Goal: Information Seeking & Learning: Learn about a topic

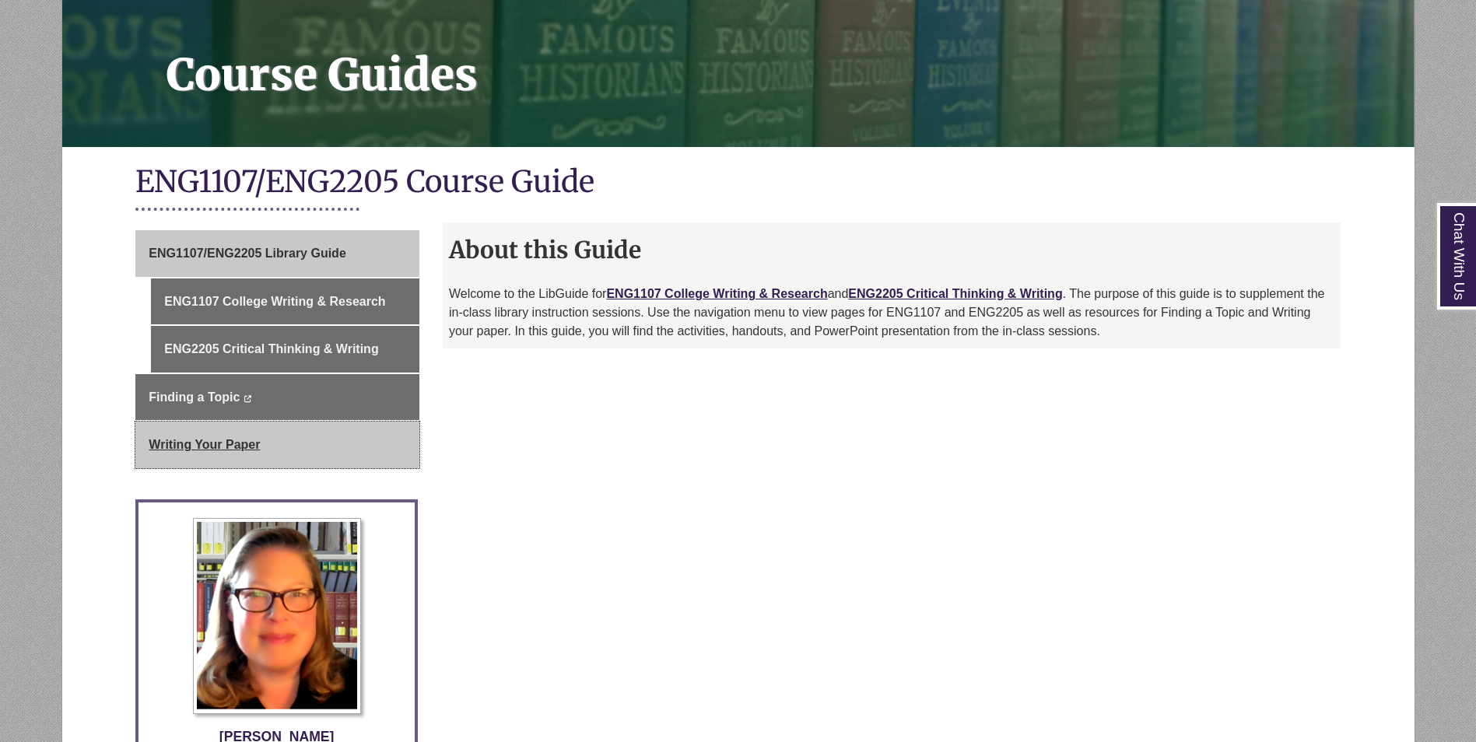
scroll to position [467, 0]
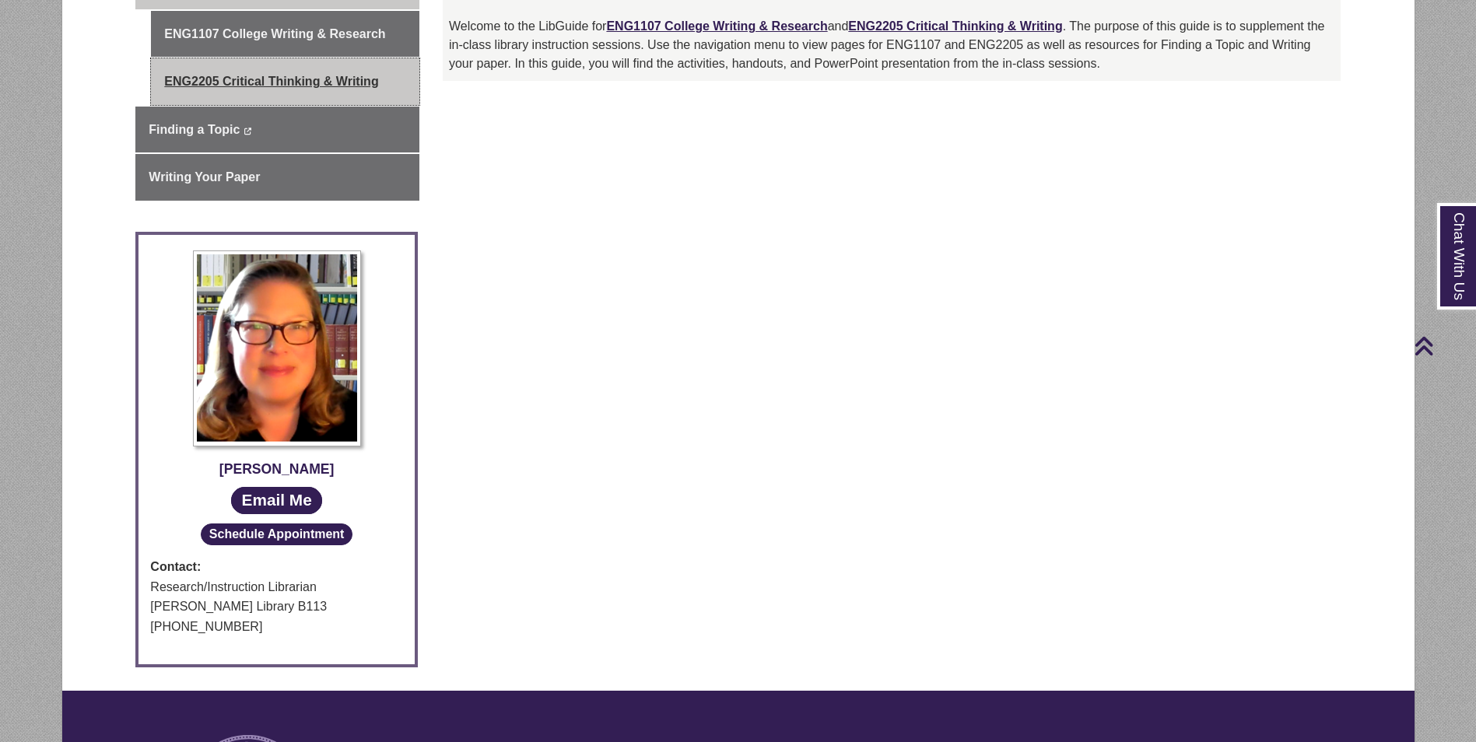
click at [307, 94] on link "ENG2205 Critical Thinking & Writing" at bounding box center [285, 81] width 268 height 47
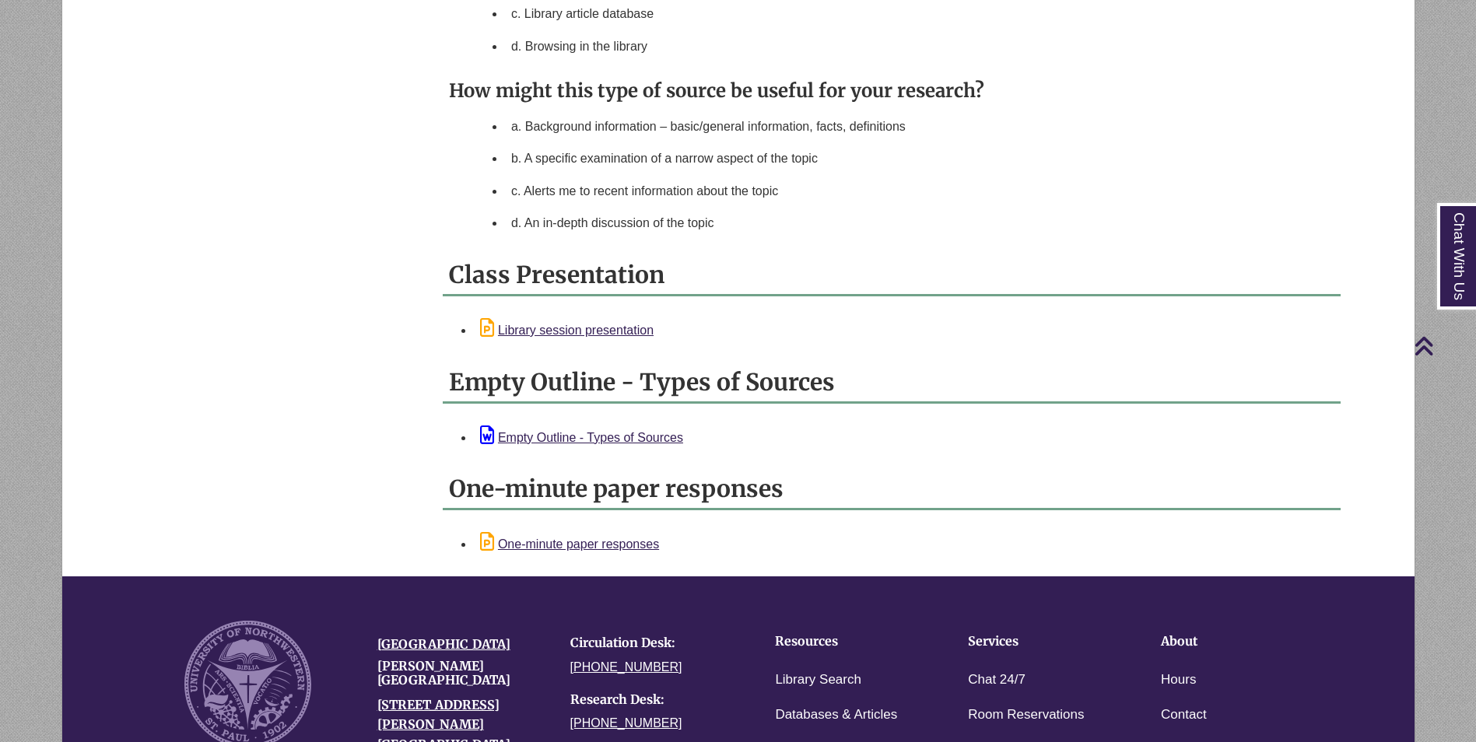
scroll to position [1556, 0]
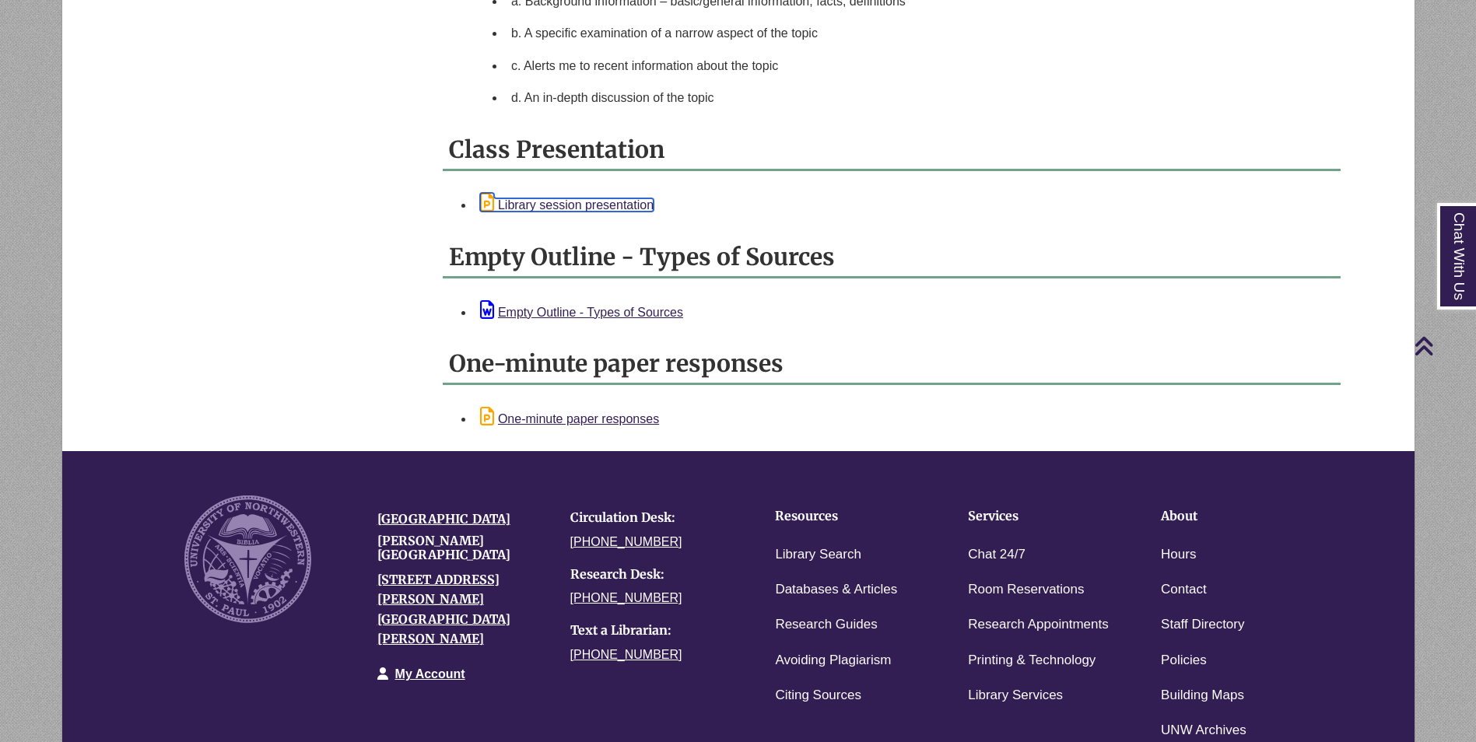
click at [553, 205] on link "Library session presentation" at bounding box center [566, 204] width 173 height 13
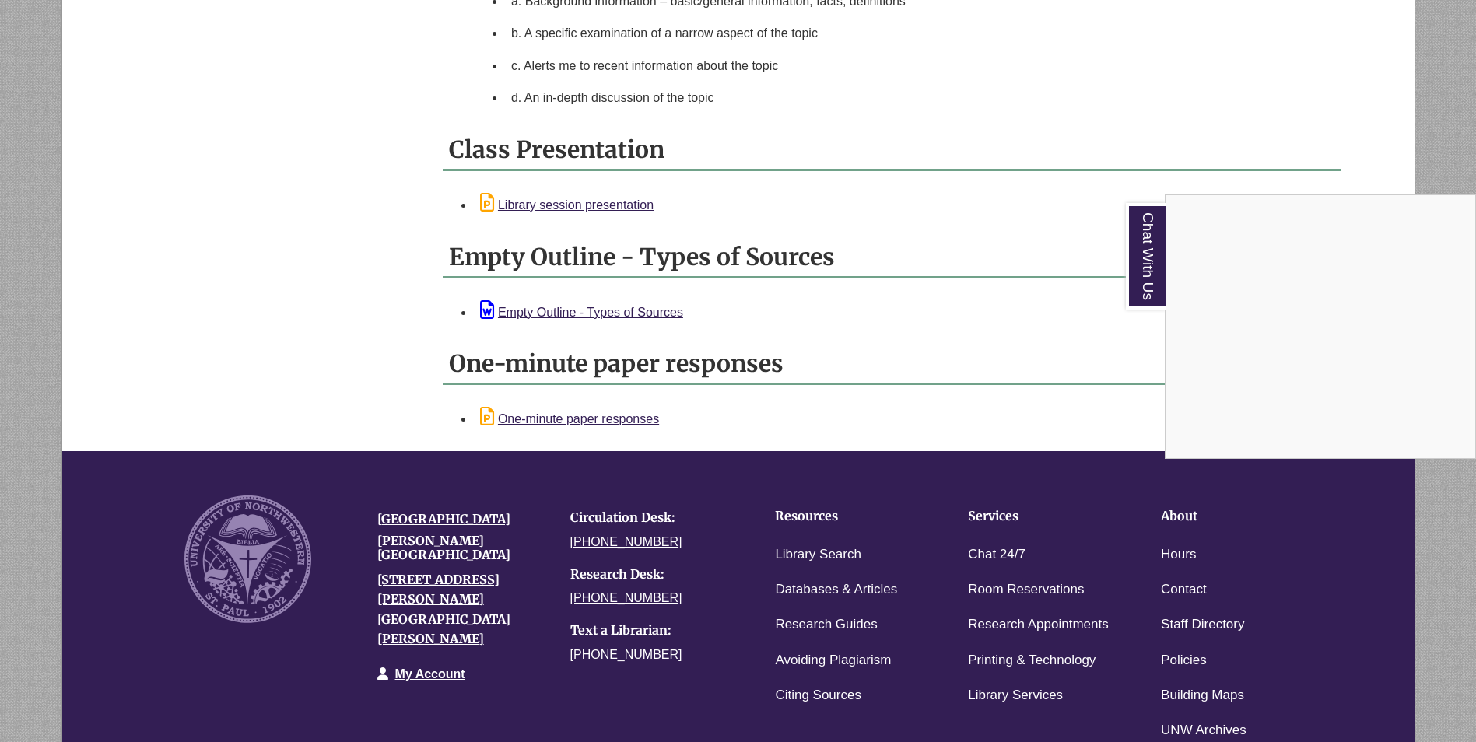
click at [551, 310] on div "Chat With Us" at bounding box center [738, 371] width 1476 height 742
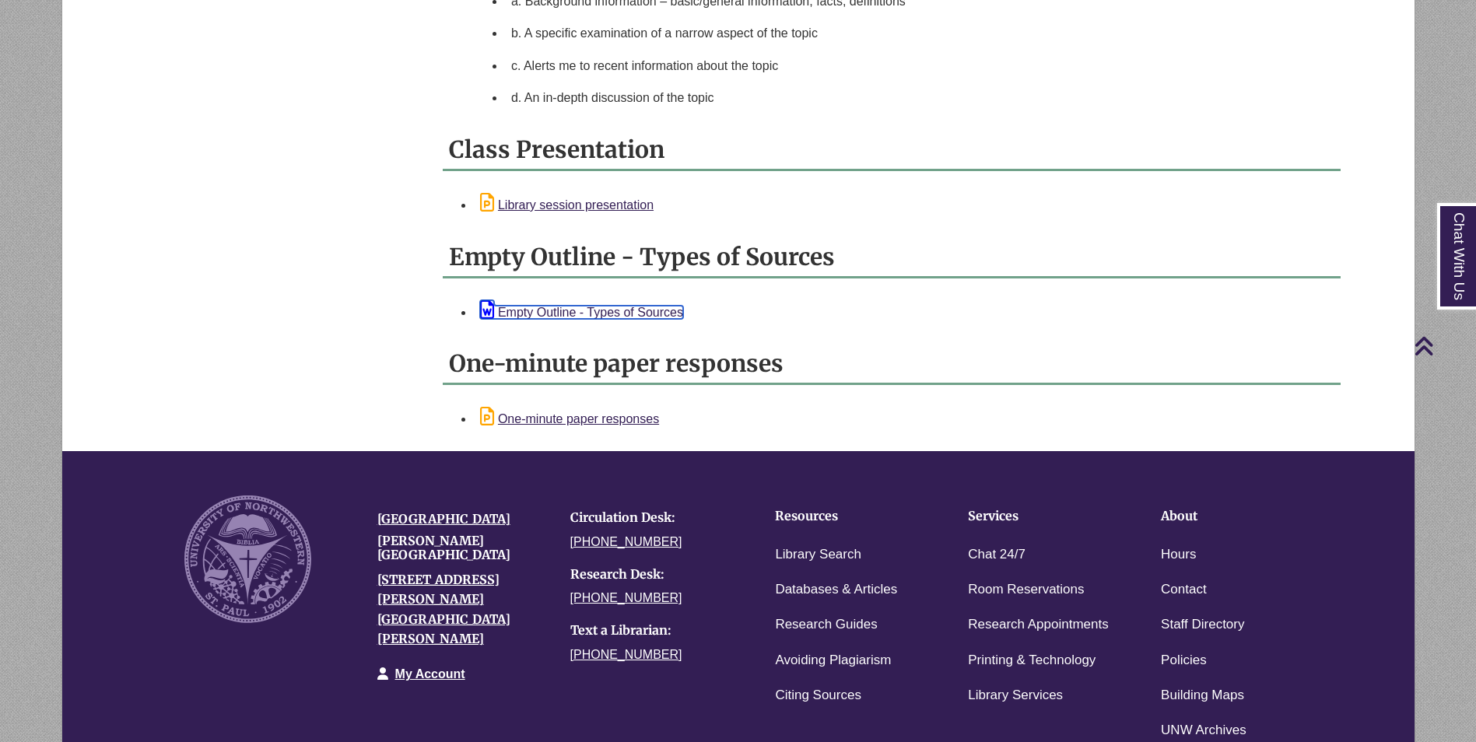
click at [552, 310] on link "Empty Outline - Types of Sources" at bounding box center [581, 312] width 203 height 13
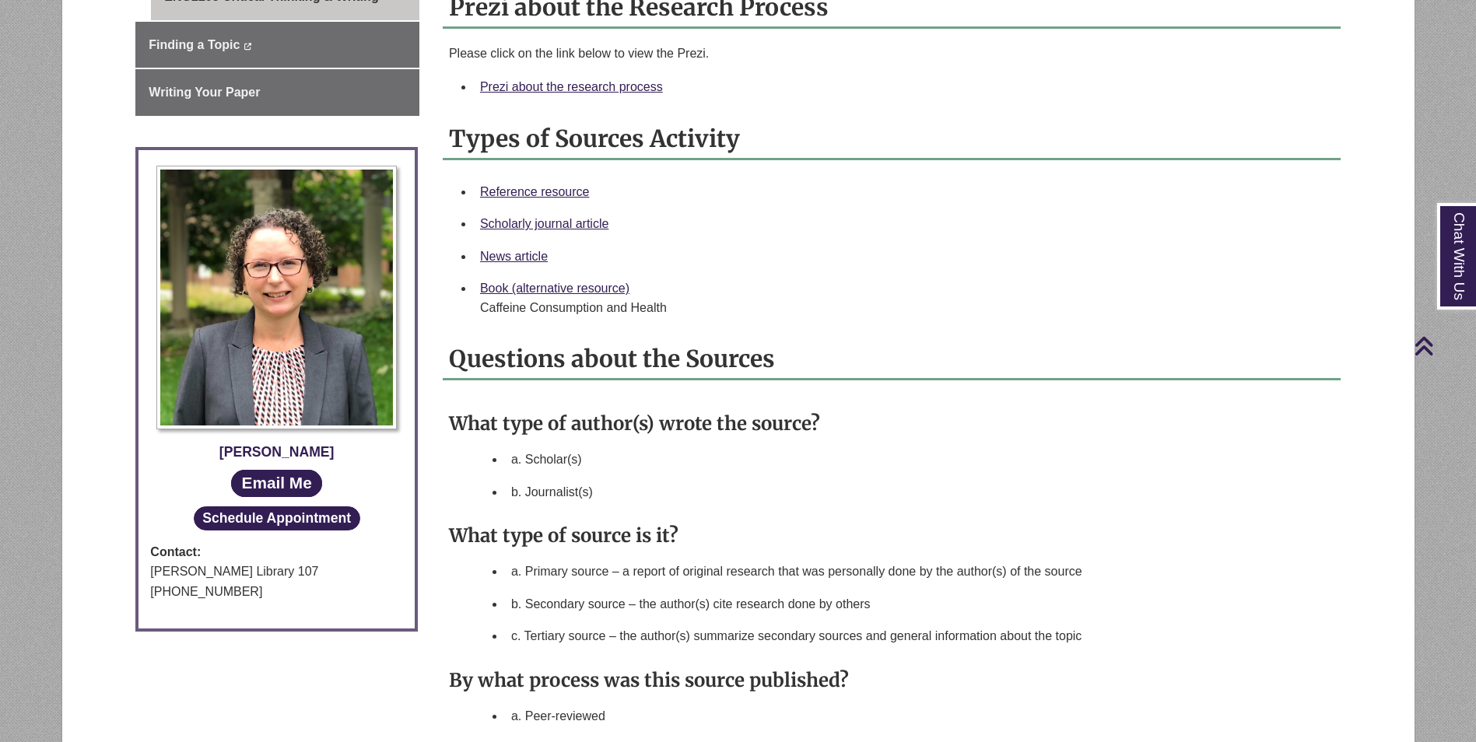
scroll to position [545, 0]
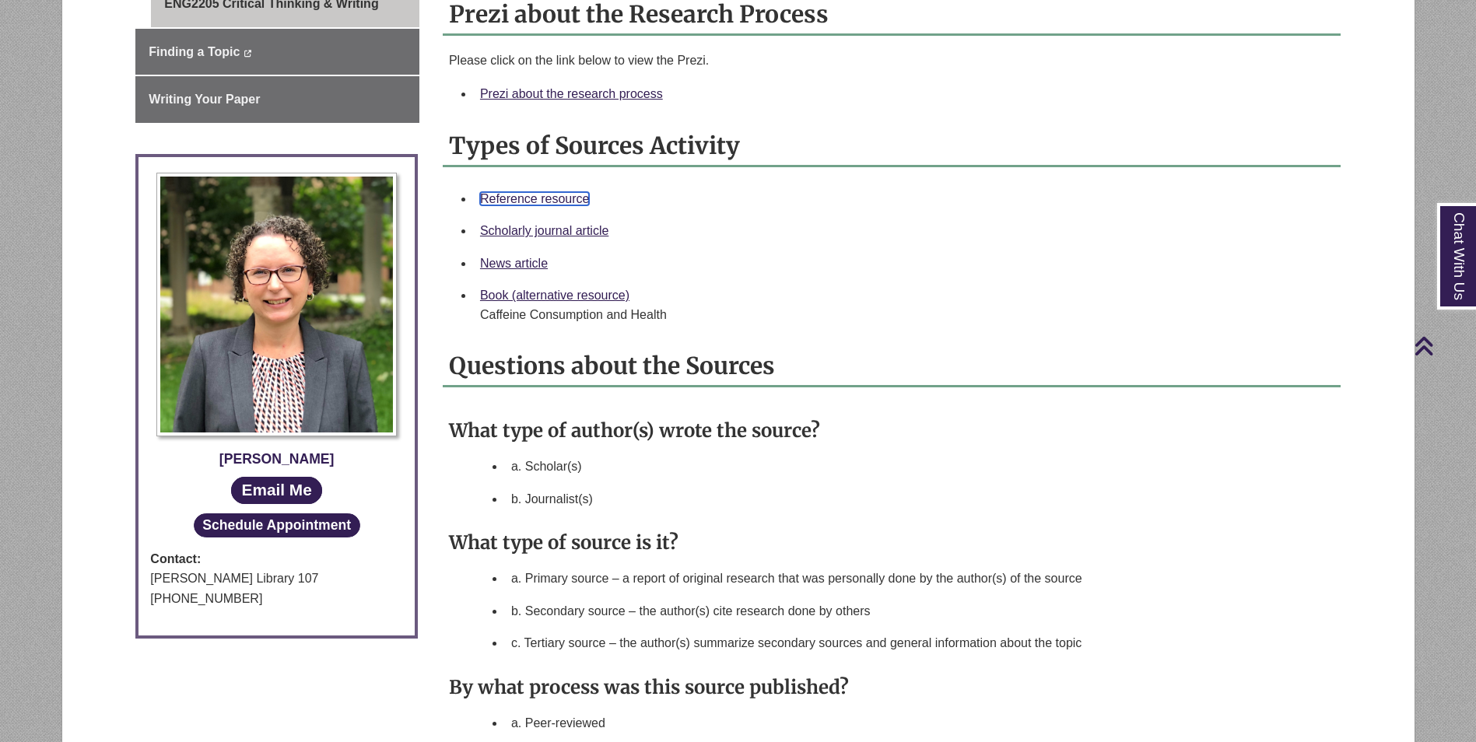
click at [558, 197] on link "Reference resource" at bounding box center [535, 198] width 110 height 13
click at [520, 227] on link "Scholarly journal article" at bounding box center [544, 230] width 128 height 13
click at [520, 263] on link "News article" at bounding box center [514, 263] width 68 height 13
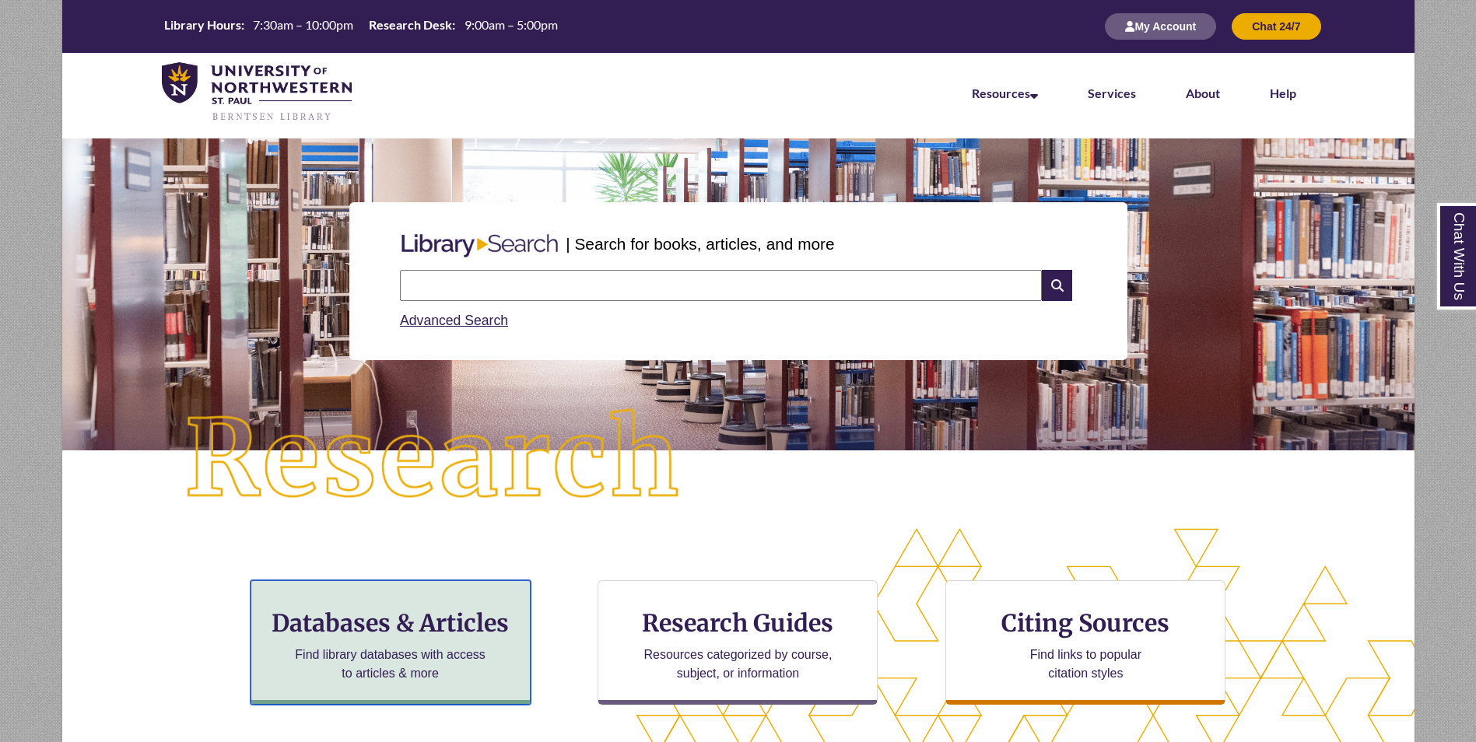
click at [449, 609] on h3 "Databases & Articles" at bounding box center [391, 623] width 254 height 30
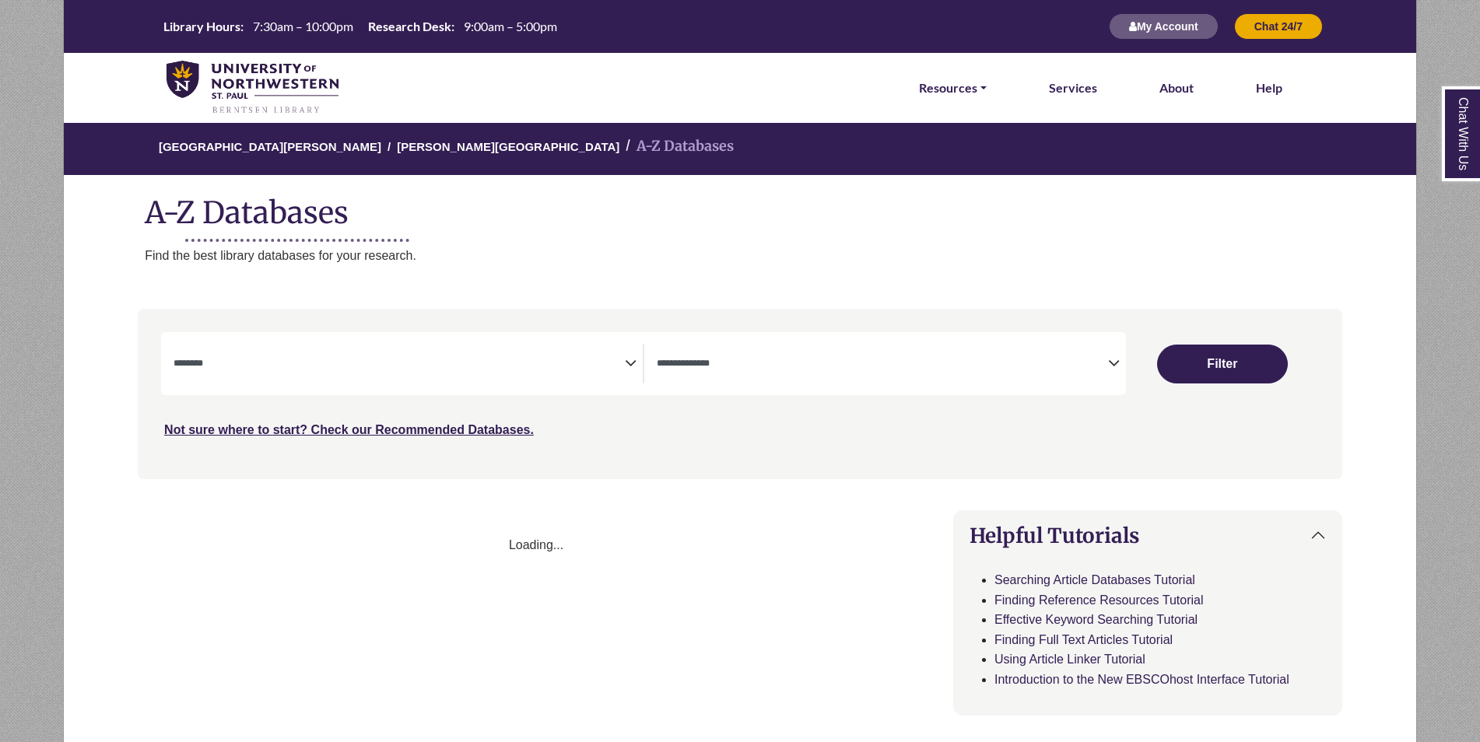
select select "Database Subject Filter"
select select "Database Types Filter"
select select "Database Subject Filter"
select select "Database Types Filter"
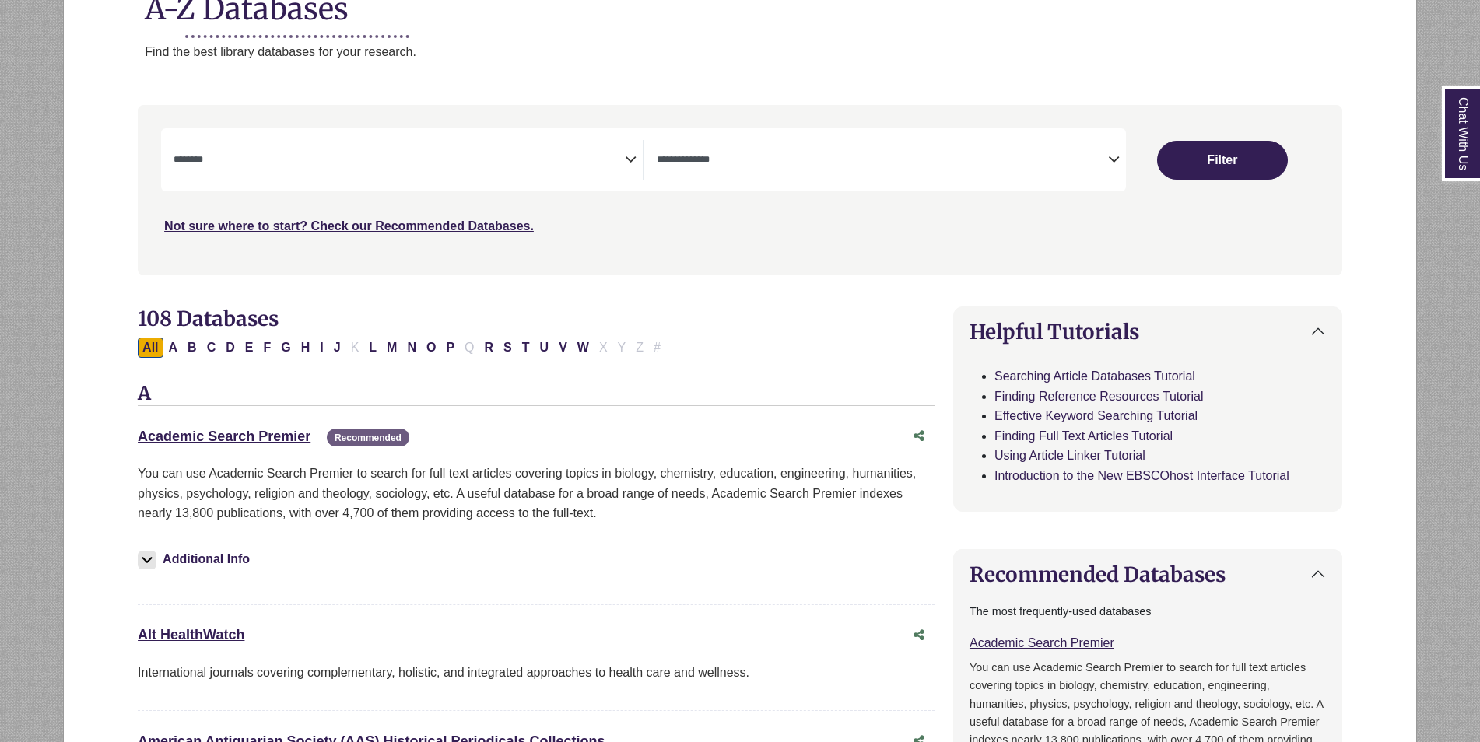
scroll to position [233, 0]
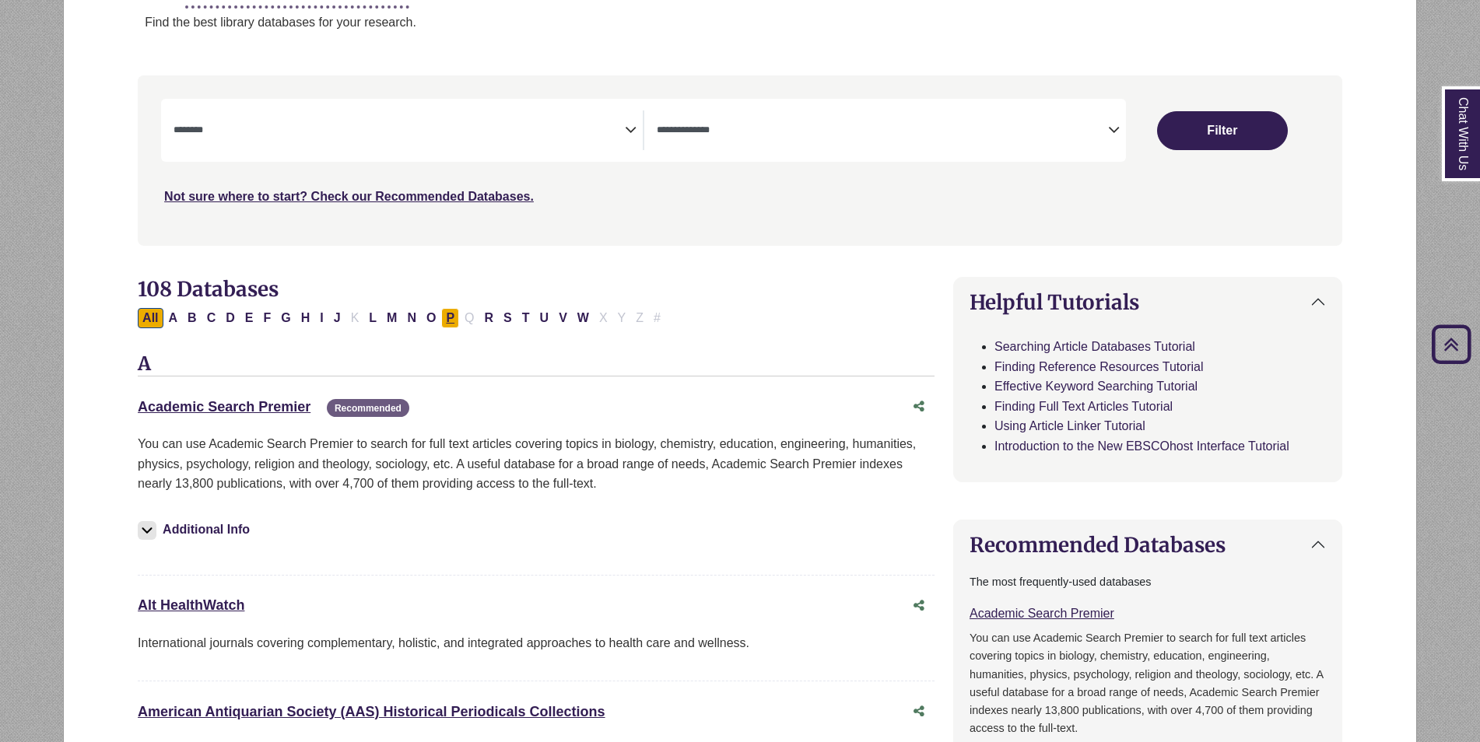
click at [452, 318] on button "P" at bounding box center [450, 318] width 18 height 20
select select "Database Subject Filter"
select select "Database Types Filter"
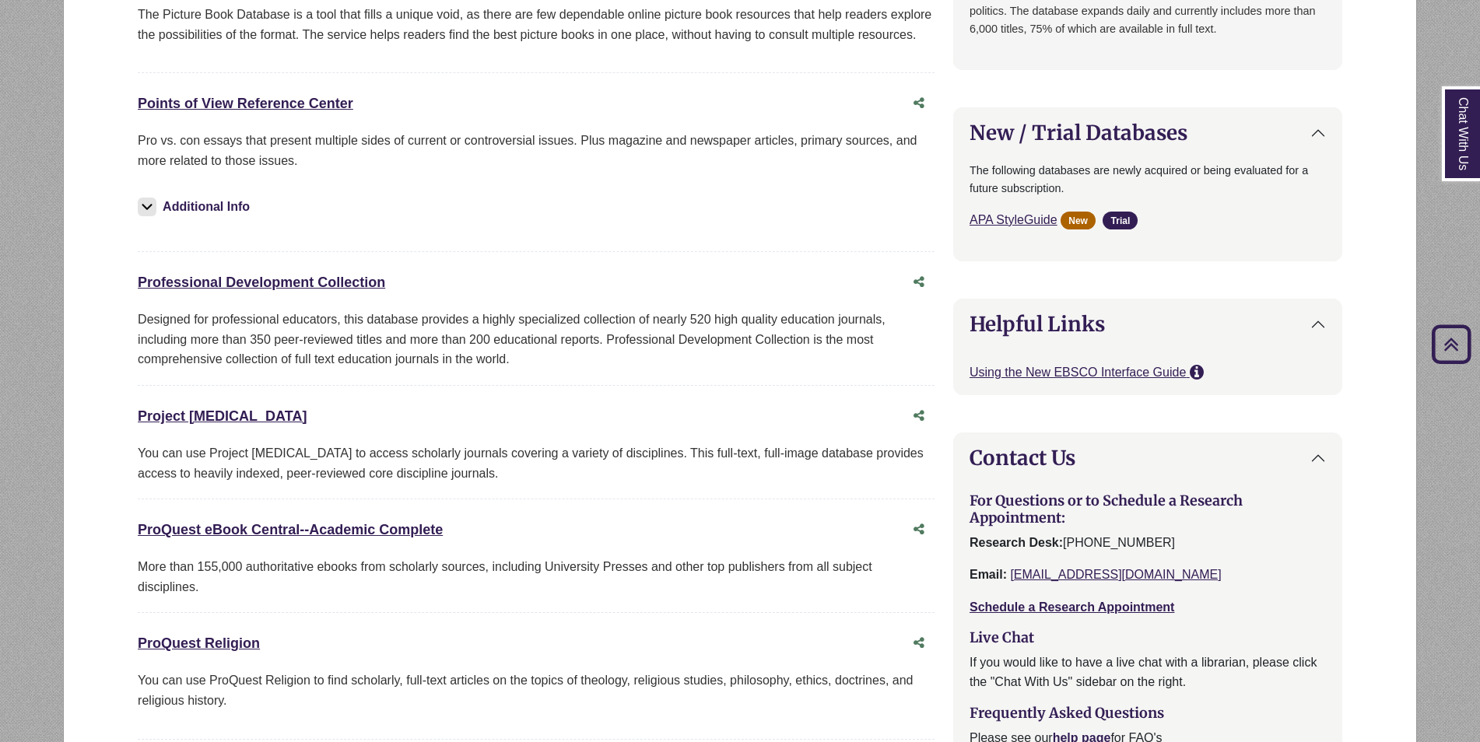
scroll to position [1011, 0]
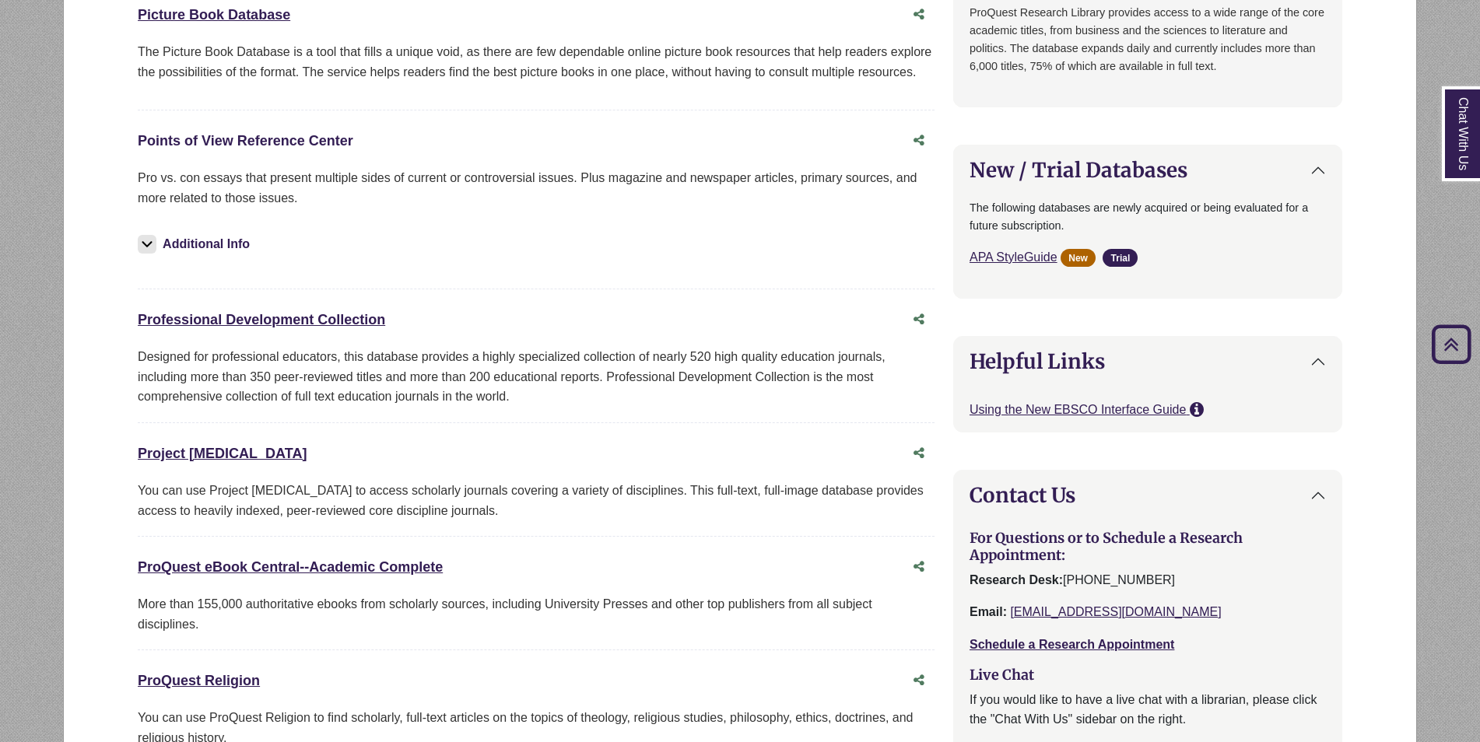
click at [302, 138] on link "Points of View Reference Center This link opens in a new window" at bounding box center [246, 141] width 216 height 16
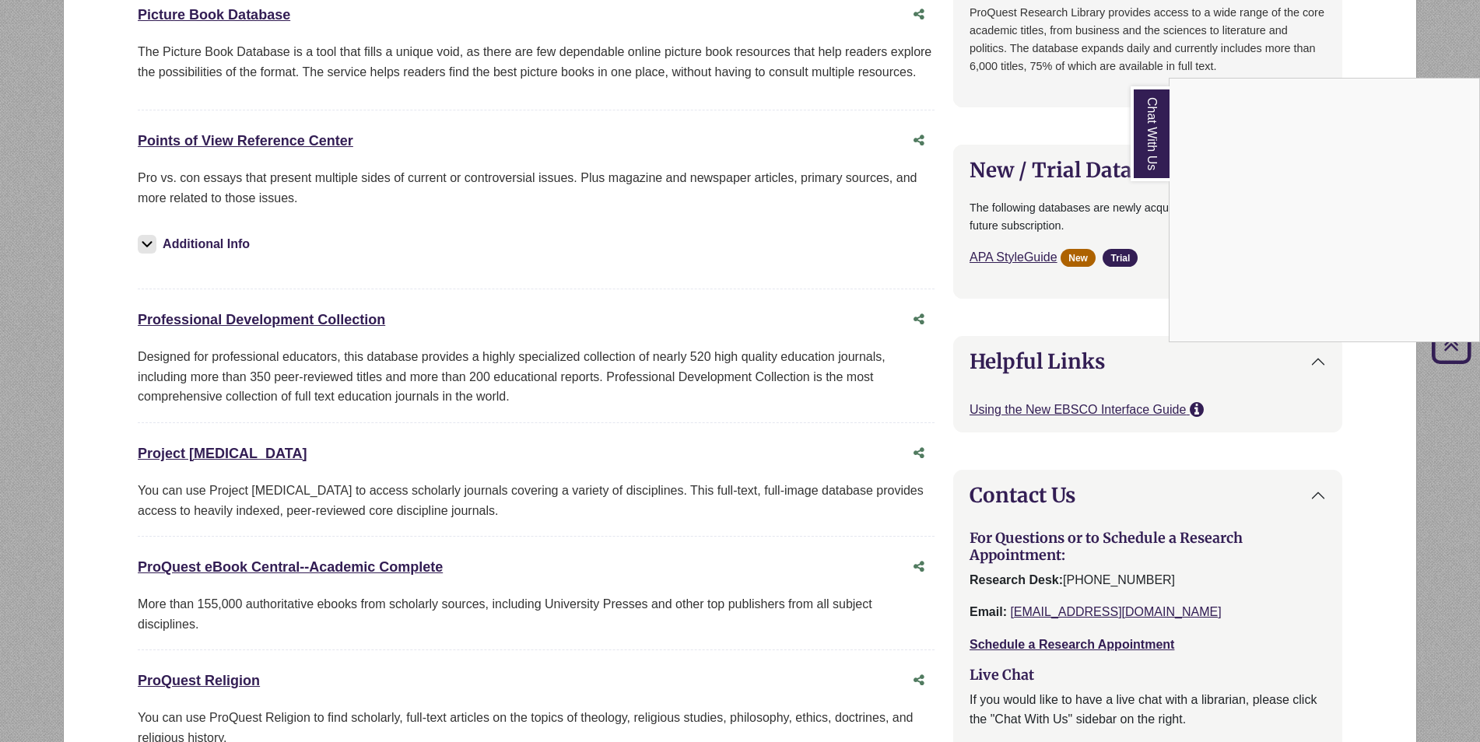
click at [1151, 136] on link "Chat With Us" at bounding box center [1149, 133] width 39 height 95
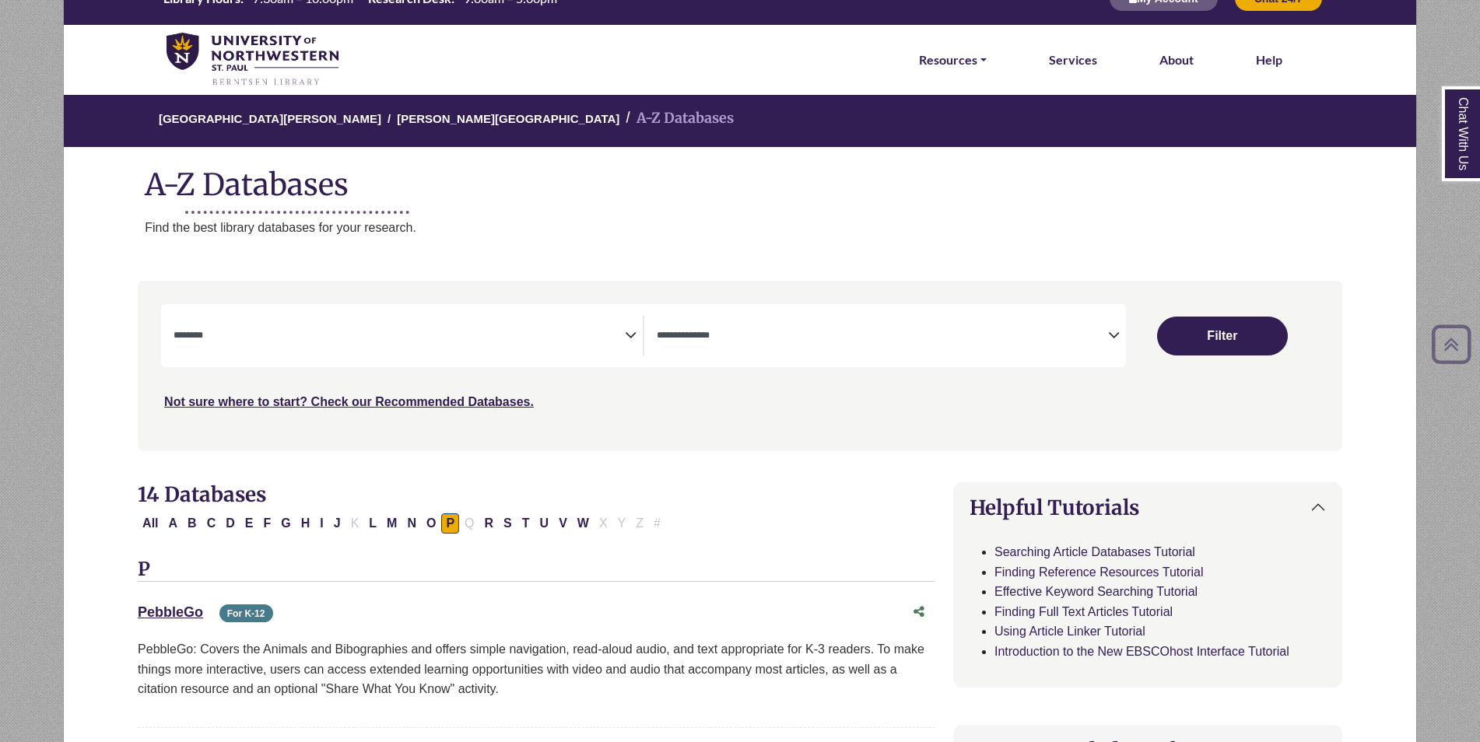
scroll to position [0, 0]
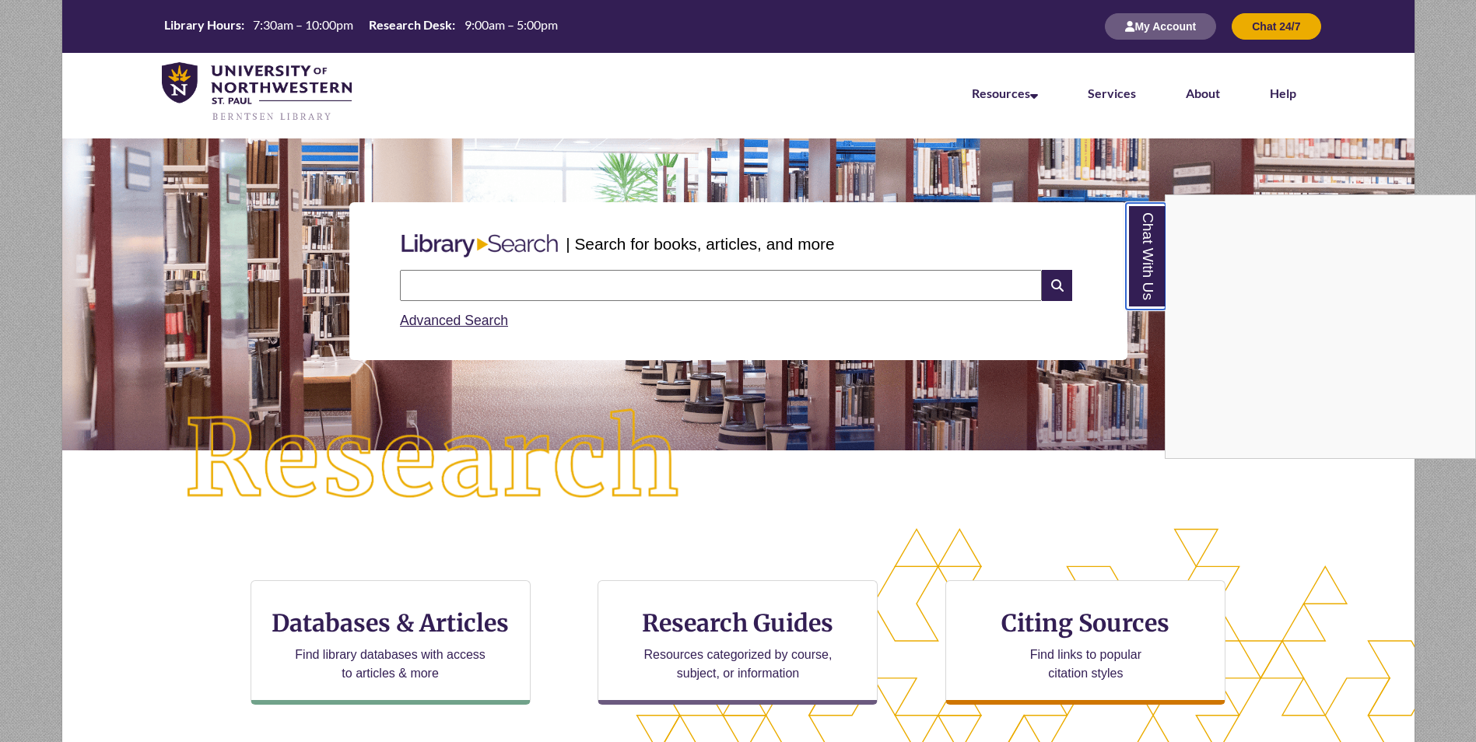
click at [1144, 277] on link "Chat With Us" at bounding box center [1146, 256] width 40 height 107
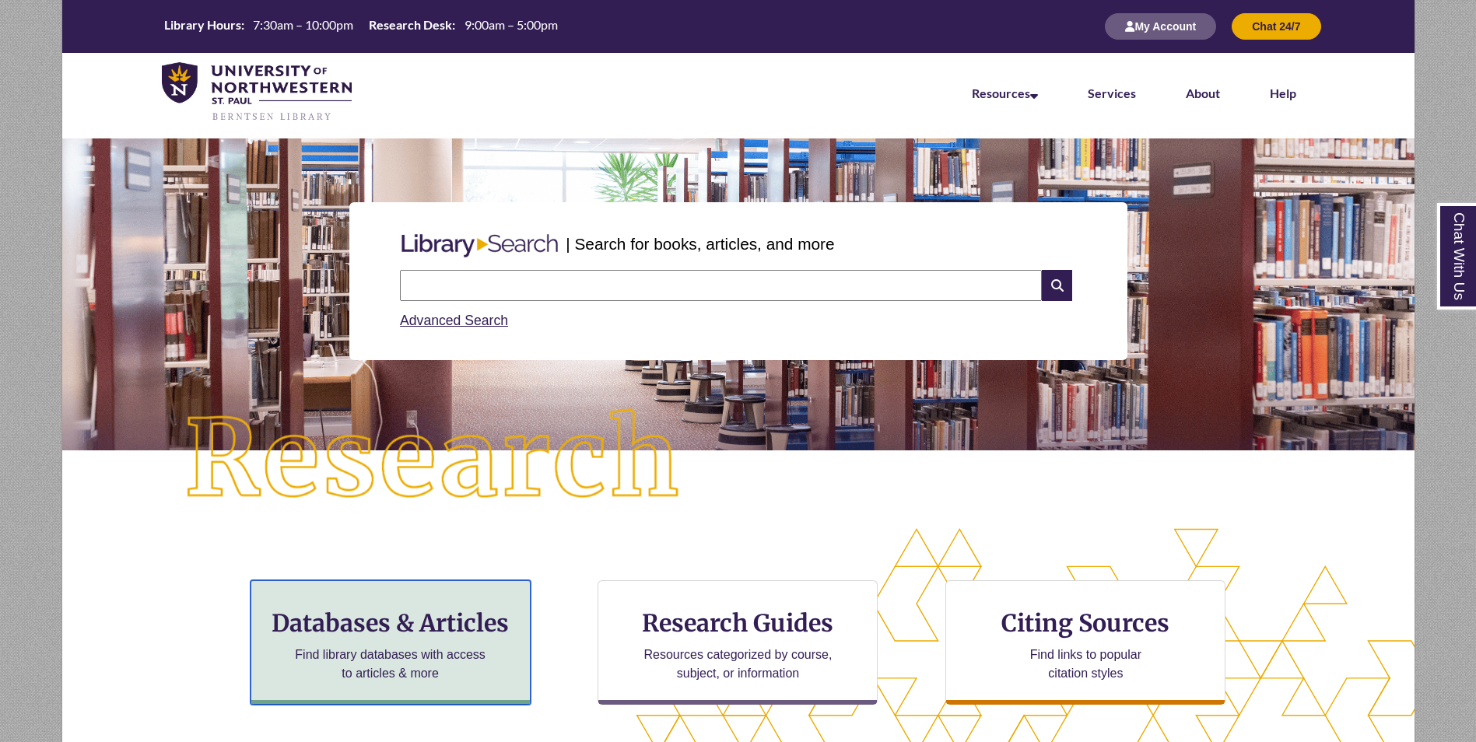
click at [462, 625] on h3 "Databases & Articles" at bounding box center [391, 623] width 254 height 30
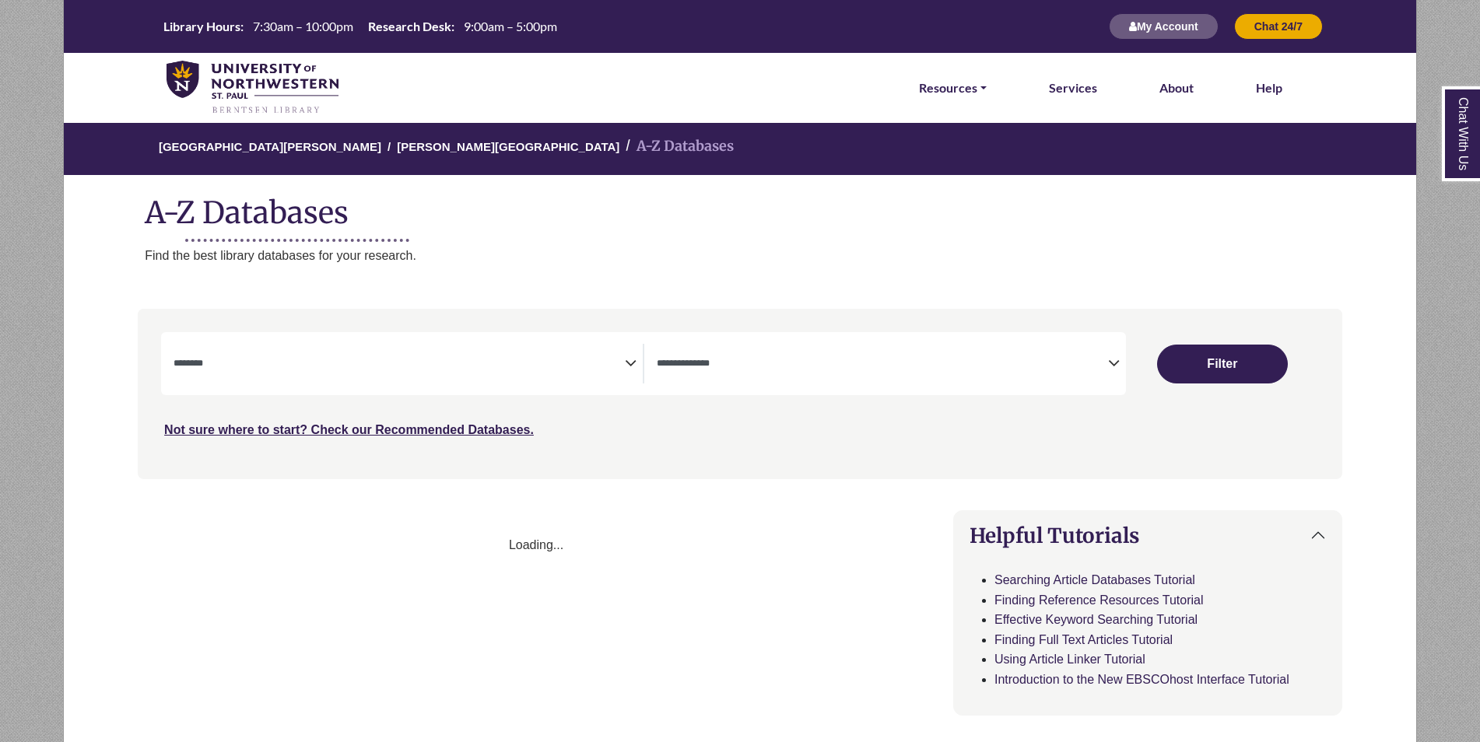
select select "Database Subject Filter"
select select "Database Types Filter"
select select "Database Subject Filter"
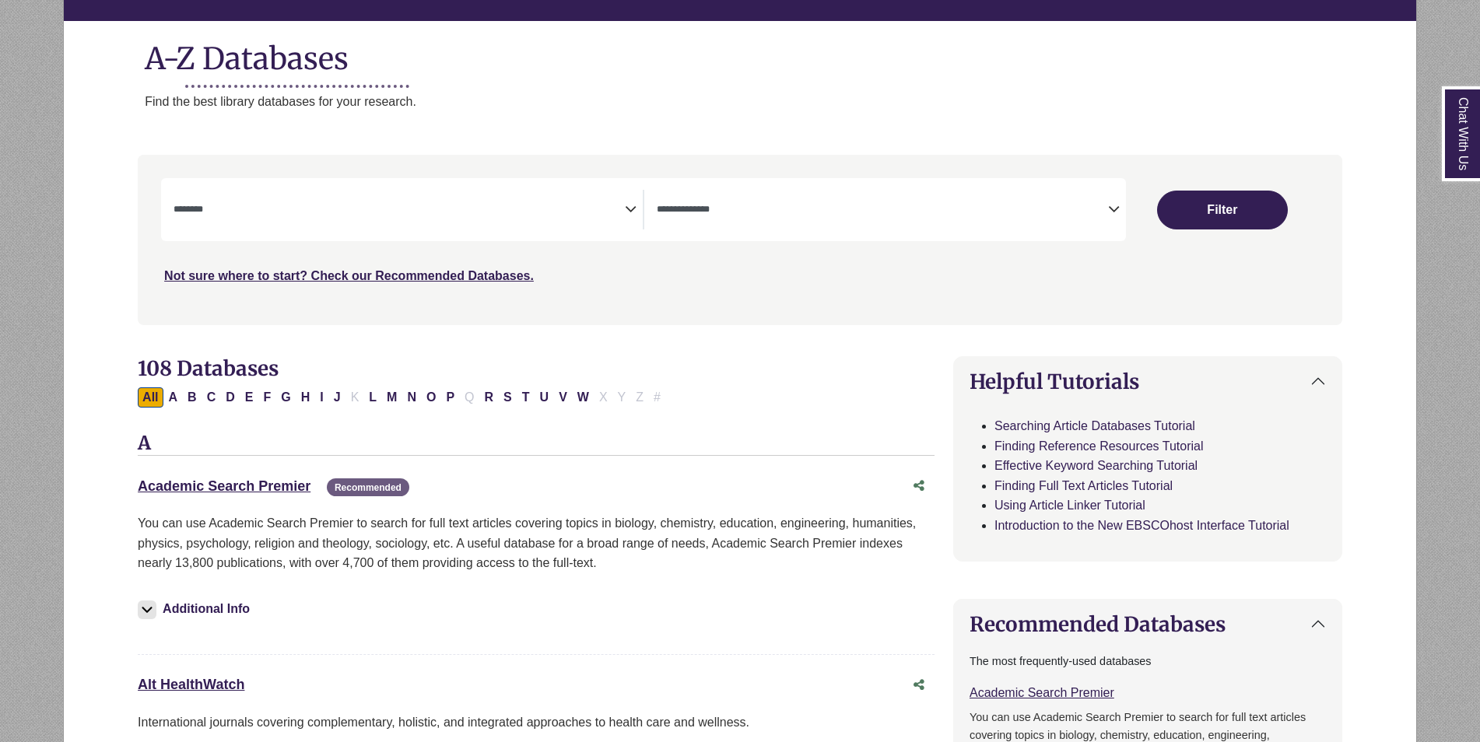
scroll to position [156, 0]
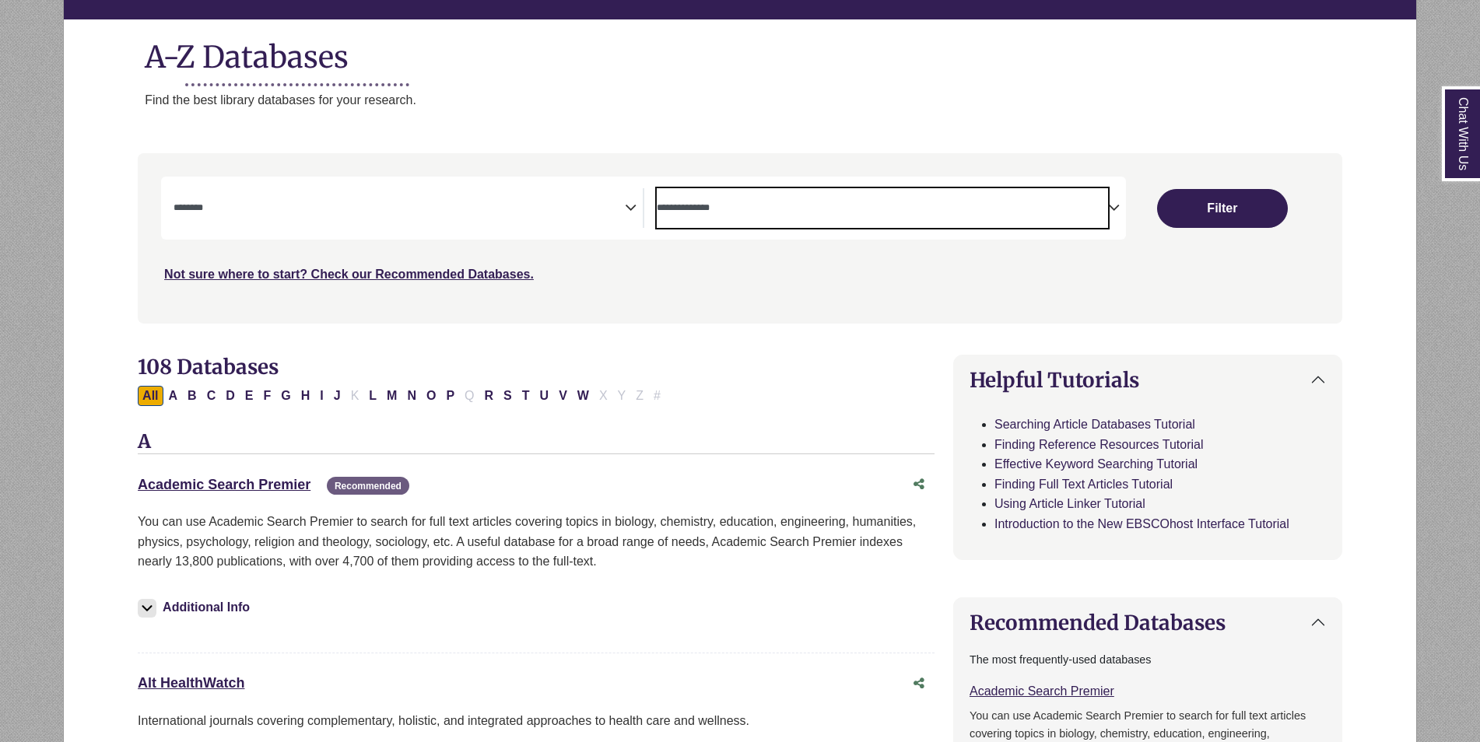
click at [792, 223] on span "Search filters" at bounding box center [882, 208] width 451 height 40
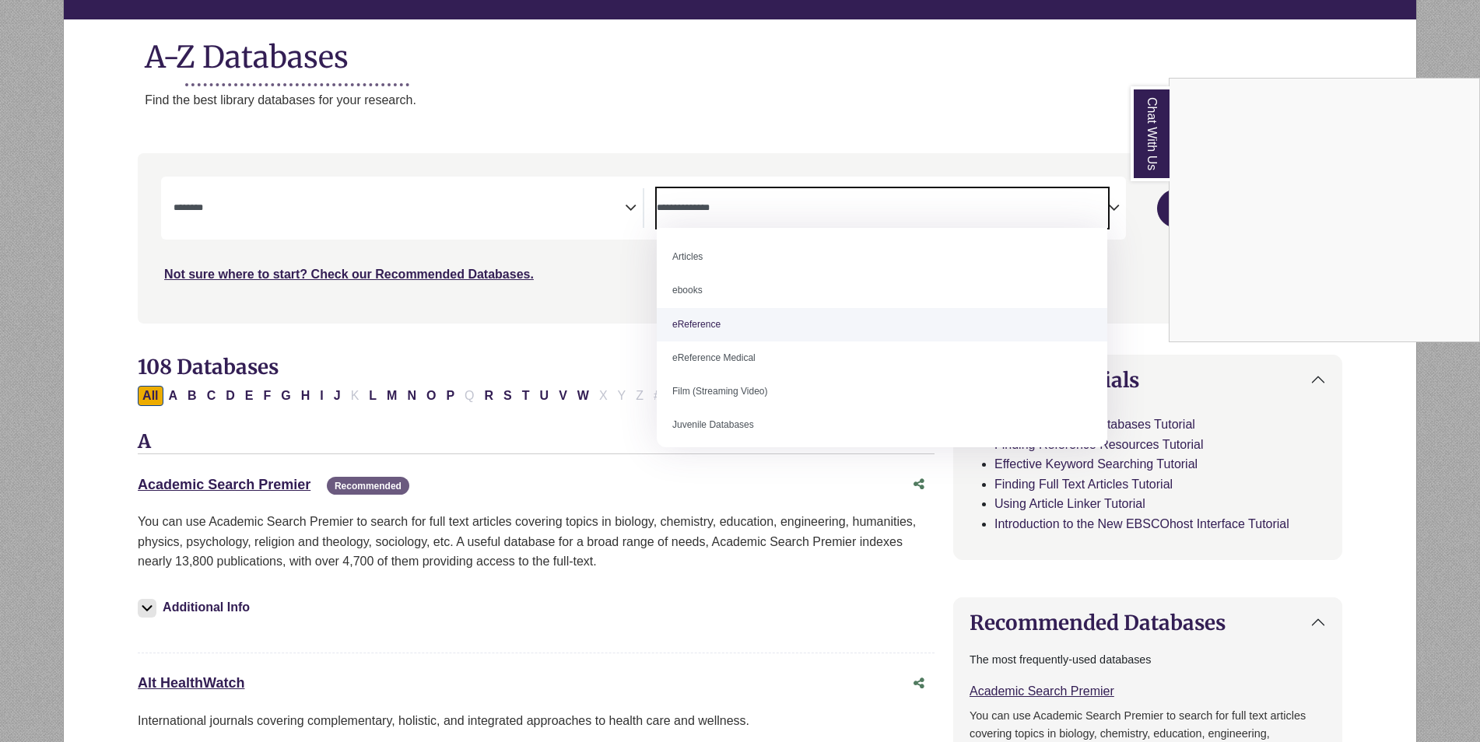
select select "*****"
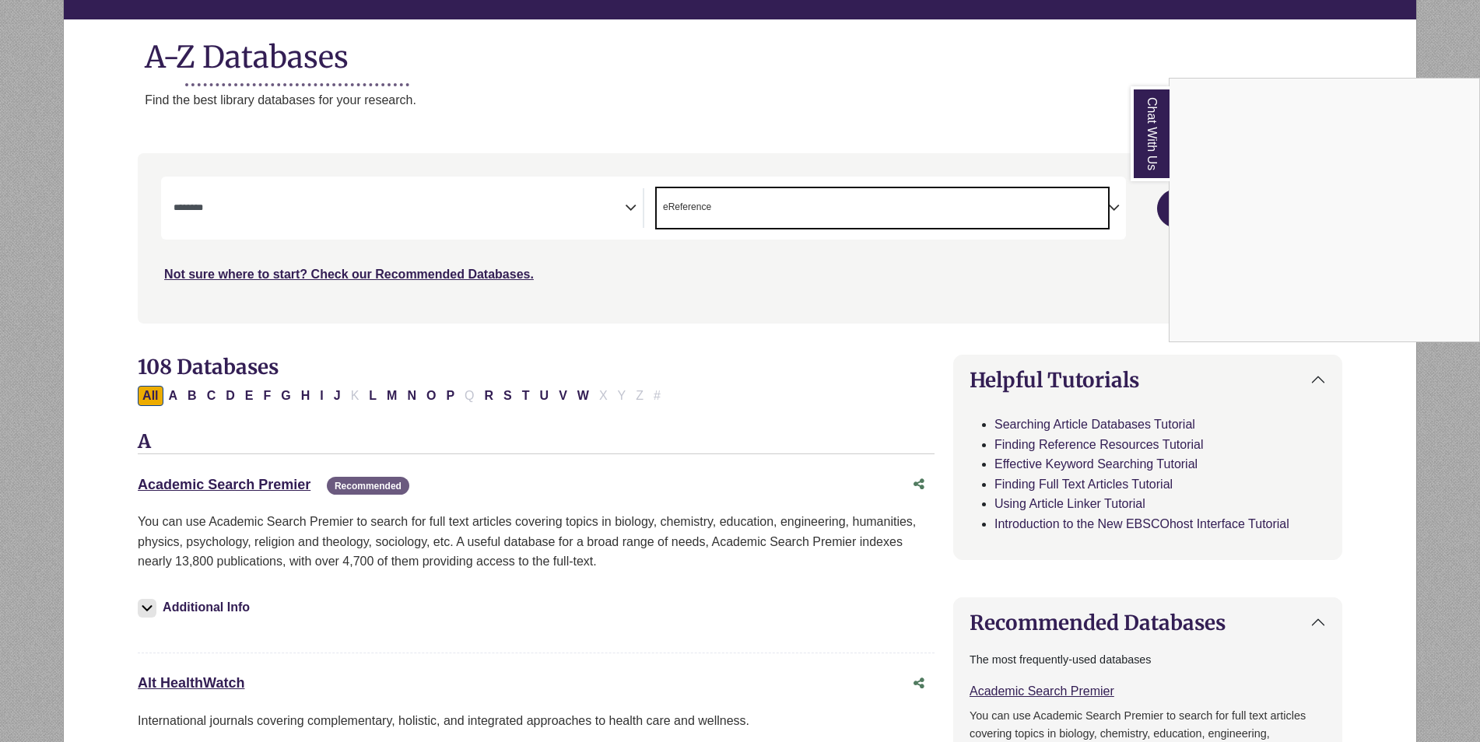
scroll to position [30, 0]
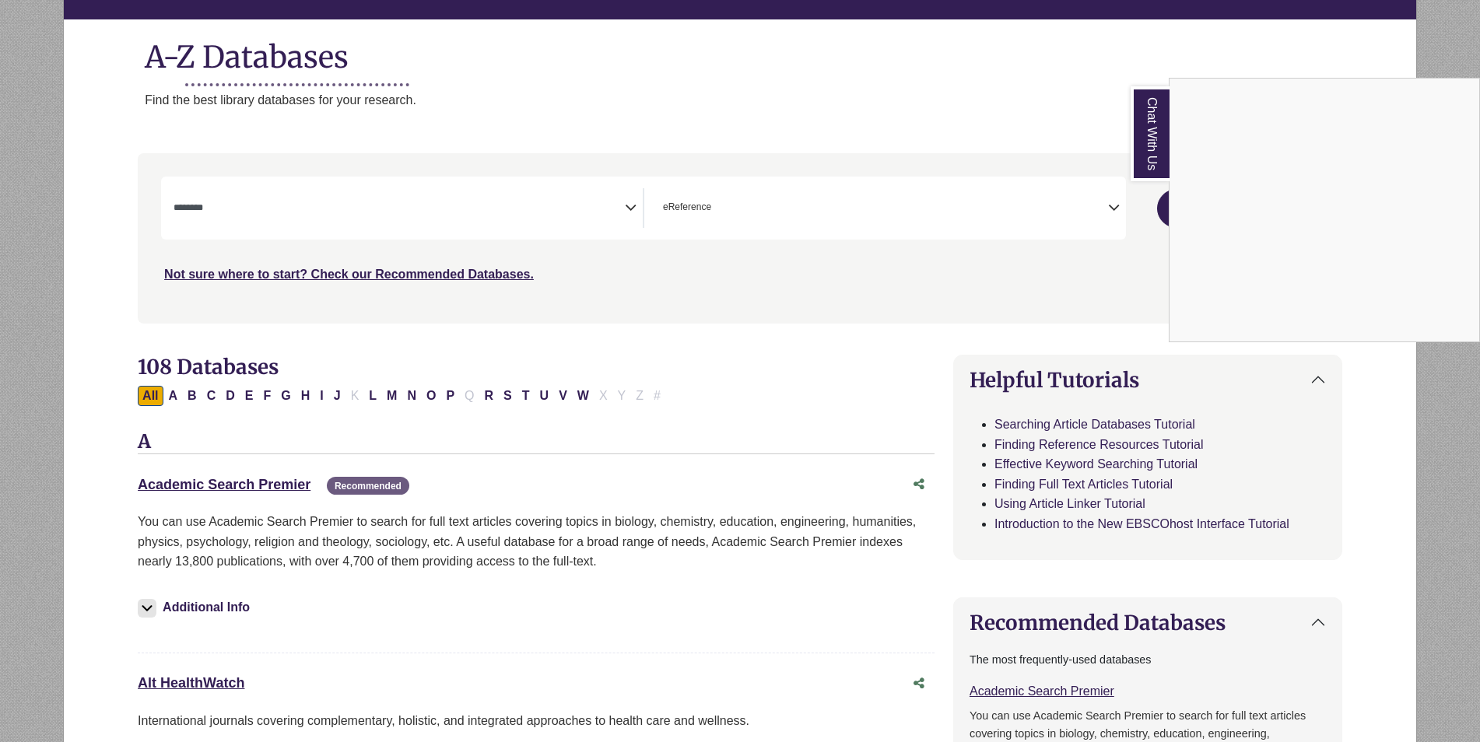
click at [1141, 136] on link "Chat With Us" at bounding box center [1149, 133] width 39 height 95
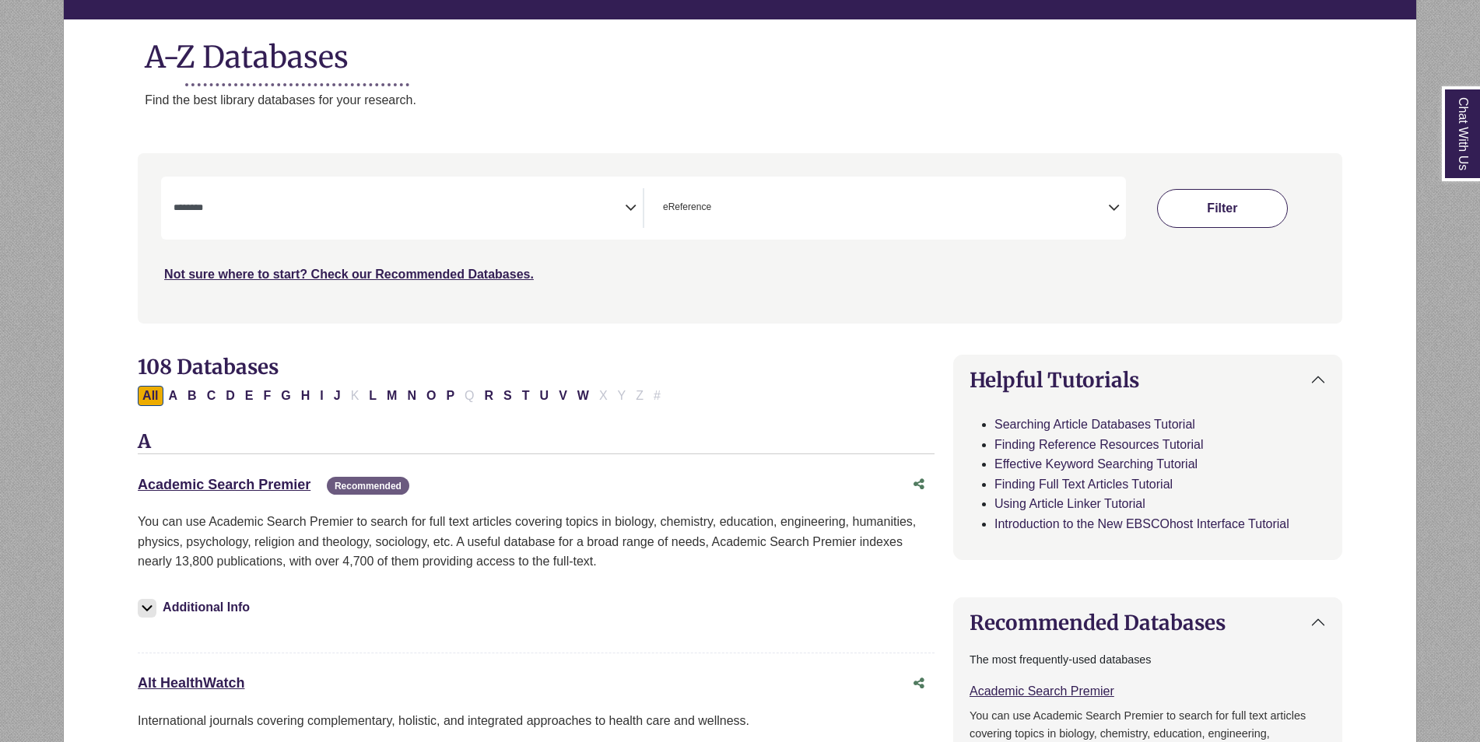
click at [1197, 202] on button "Filter" at bounding box center [1222, 208] width 131 height 39
select select "Database Subject Filter"
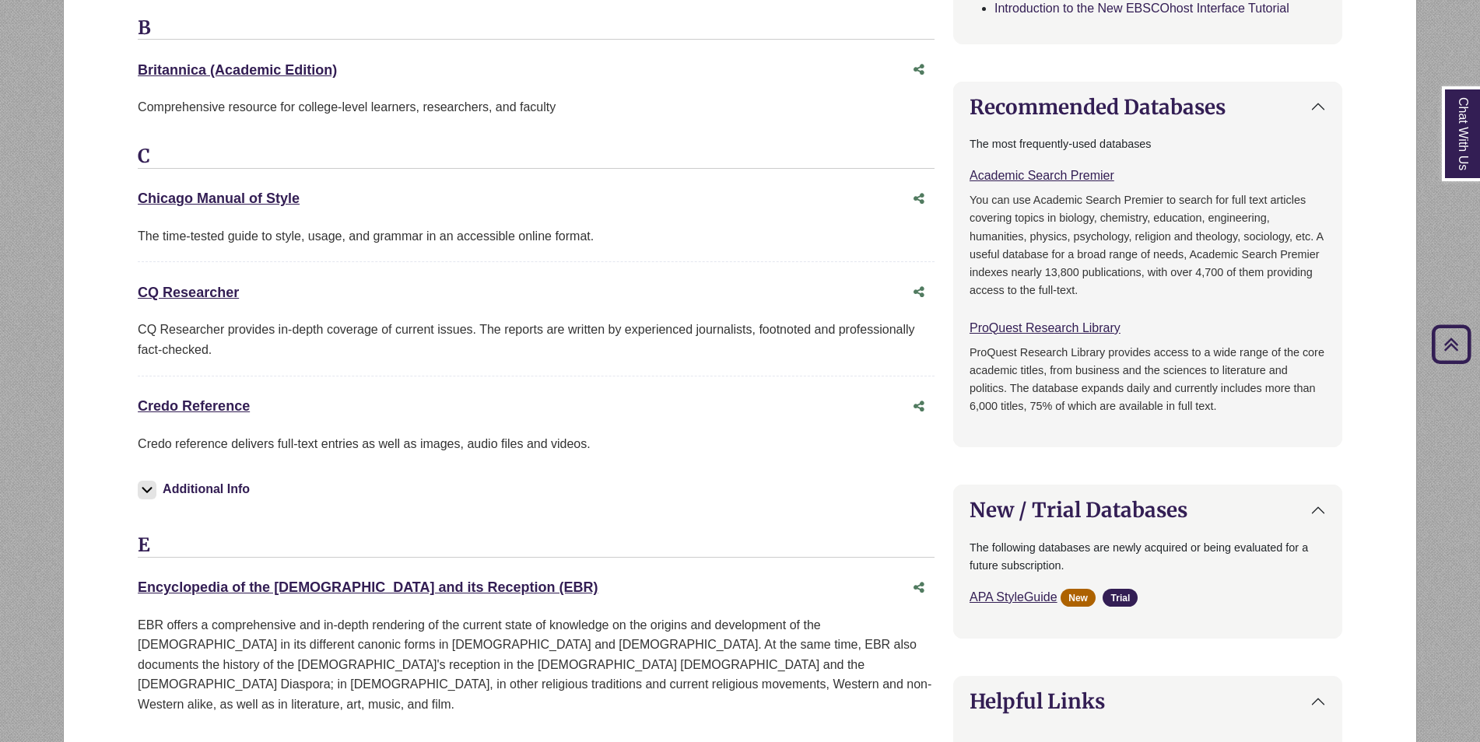
scroll to position [643, 0]
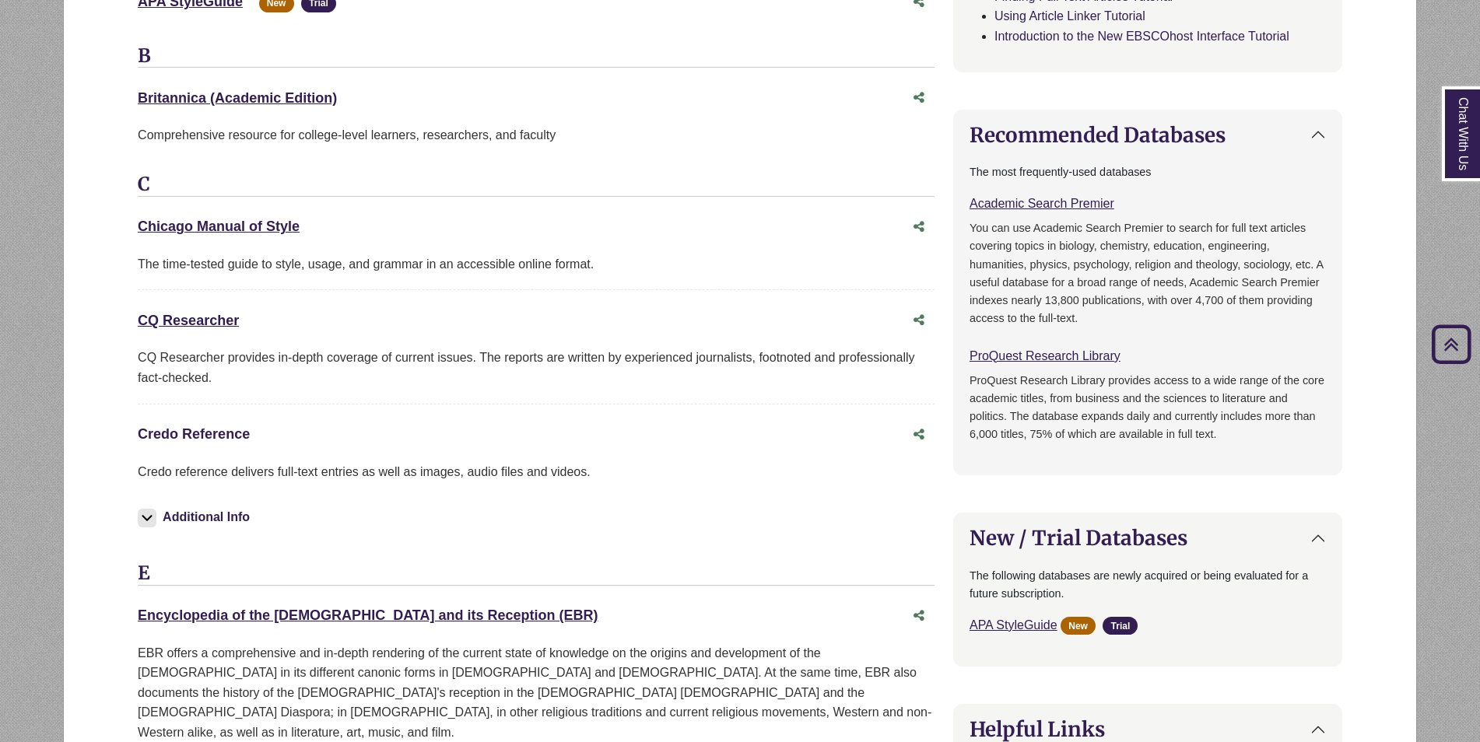
click at [225, 434] on link "Credo Reference This link opens in a new window" at bounding box center [194, 434] width 112 height 16
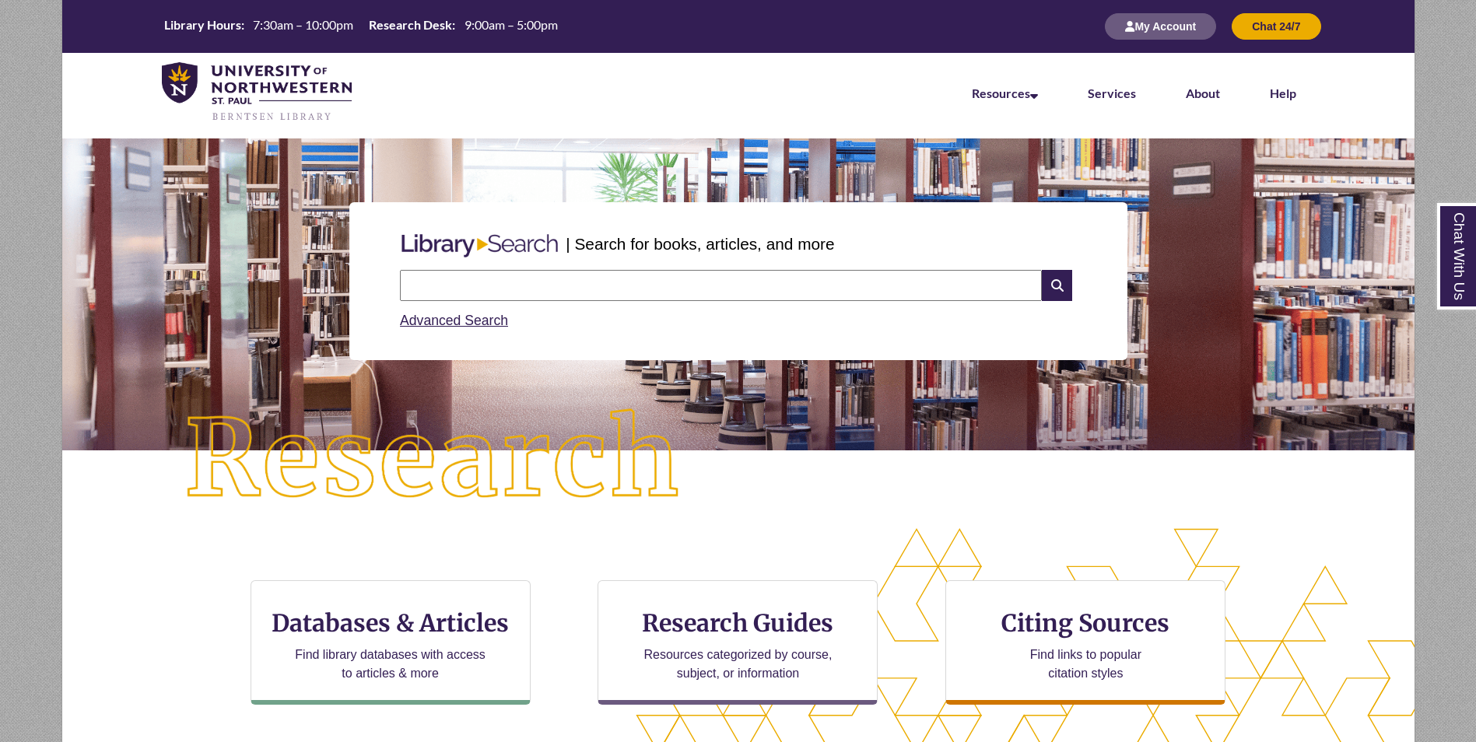
click at [490, 289] on input "text" at bounding box center [721, 285] width 642 height 31
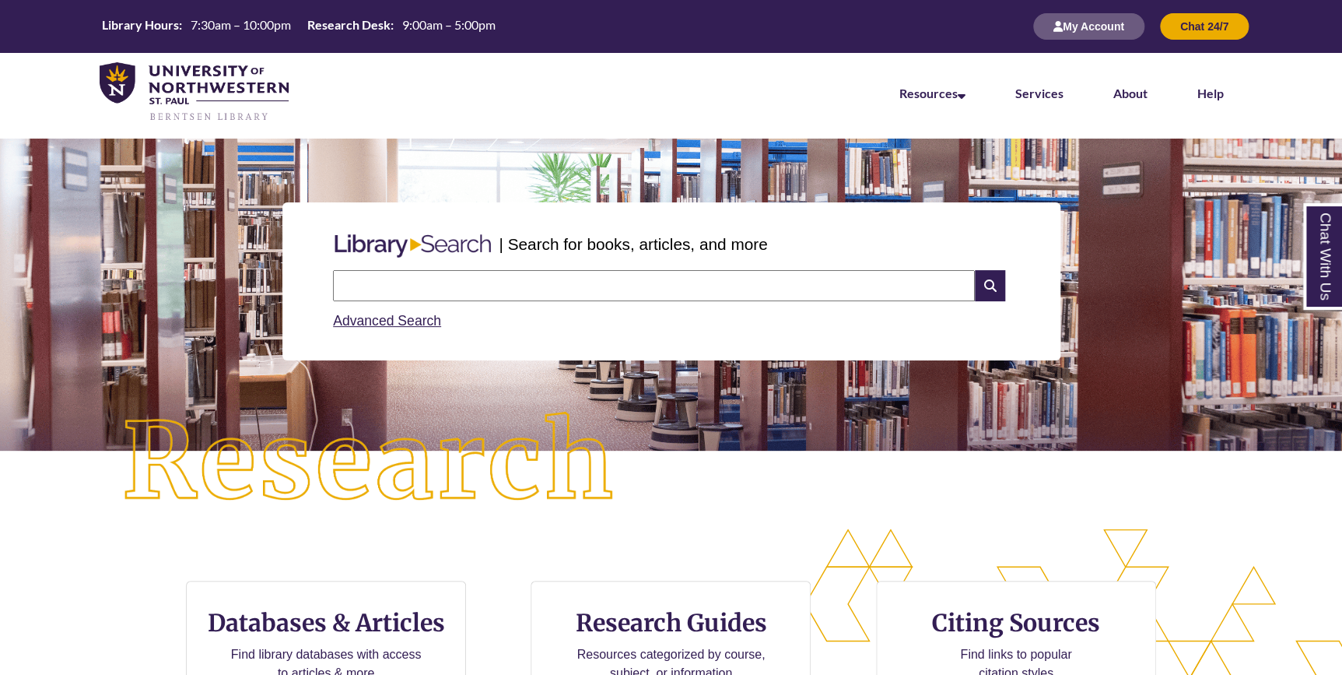
scroll to position [421, 1341]
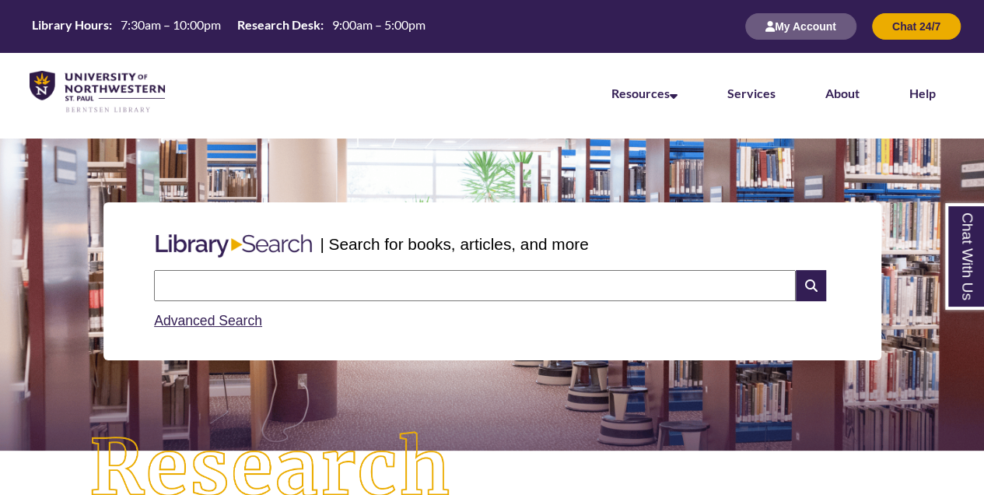
click at [312, 285] on input "text" at bounding box center [475, 285] width 642 height 31
type input "**********"
